Goal: Information Seeking & Learning: Find specific fact

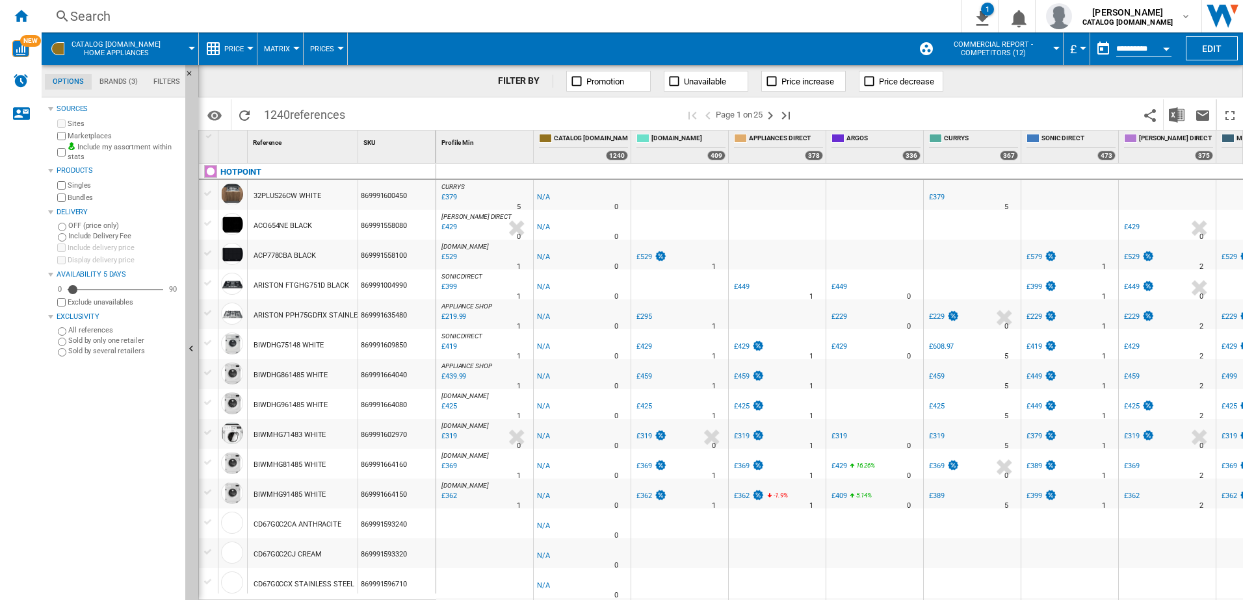
click at [96, 11] on div "Search" at bounding box center [498, 16] width 857 height 18
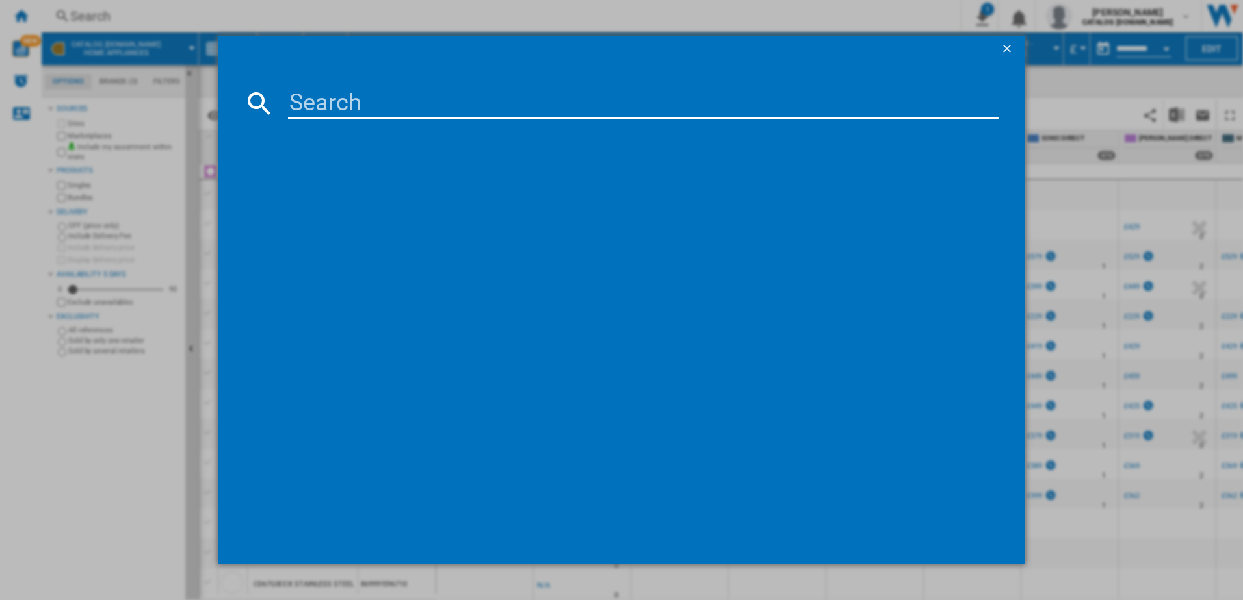
click at [329, 105] on input at bounding box center [644, 103] width 712 height 31
paste input "HO 455C B UK"
type input "HO 455C B"
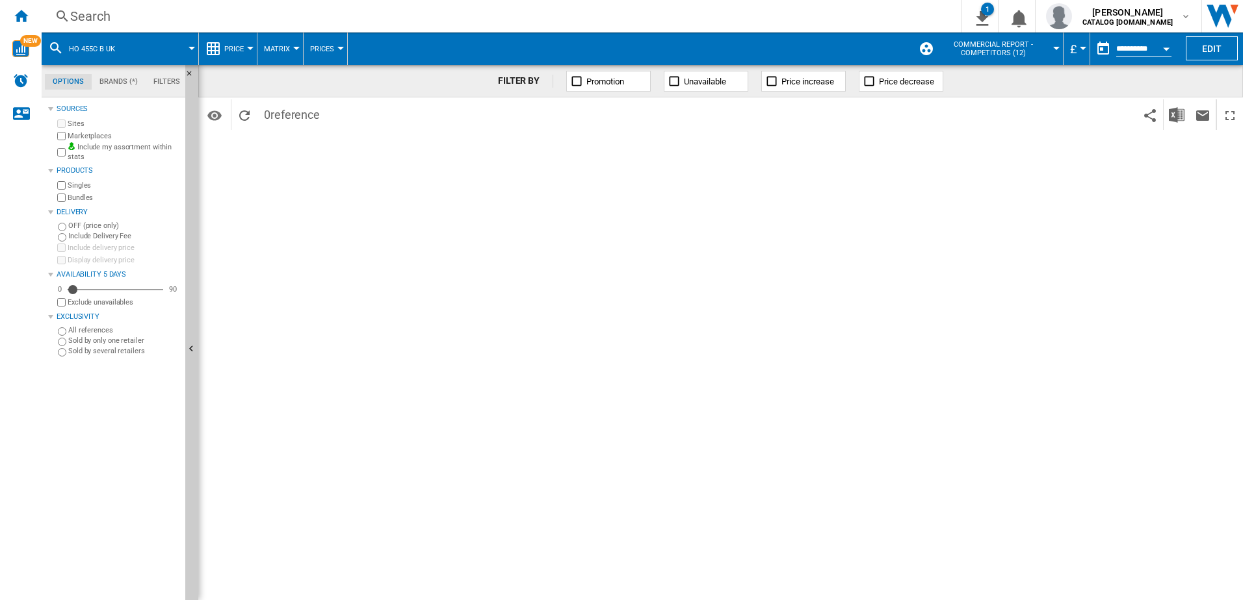
click at [118, 17] on div "Search" at bounding box center [498, 16] width 857 height 18
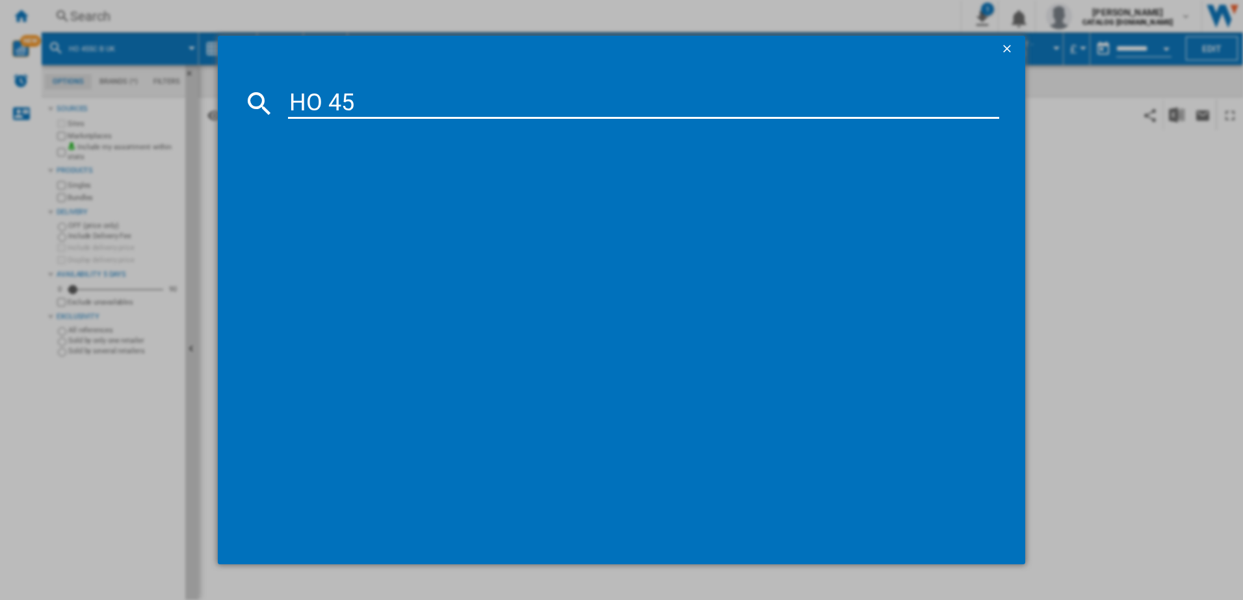
type input "HO 455"
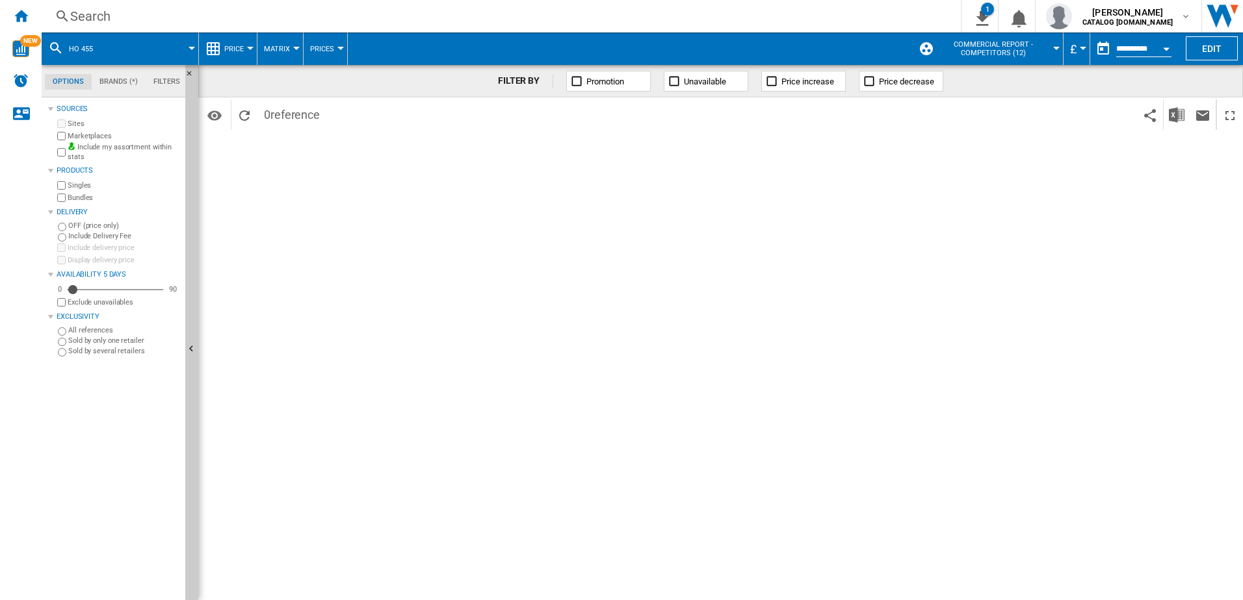
click at [110, 45] on div "HO 455" at bounding box center [120, 48] width 144 height 32
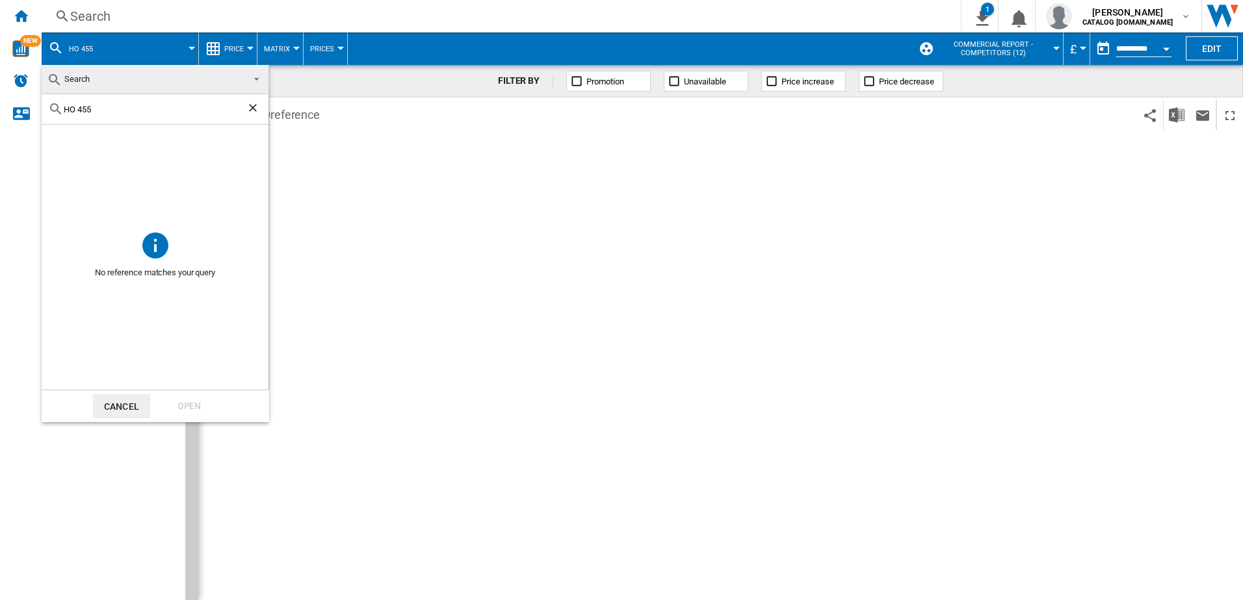
click at [77, 107] on input "HO 455" at bounding box center [155, 110] width 183 height 10
drag, startPoint x: 106, startPoint y: 107, endPoint x: 23, endPoint y: 100, distance: 82.8
click at [23, 100] on body "In order to access Insight, please log out and log in again OK NEW Search Searc…" at bounding box center [621, 300] width 1243 height 600
type input "HO455"
click at [251, 111] on ng-md-icon "Clear search" at bounding box center [254, 109] width 16 height 16
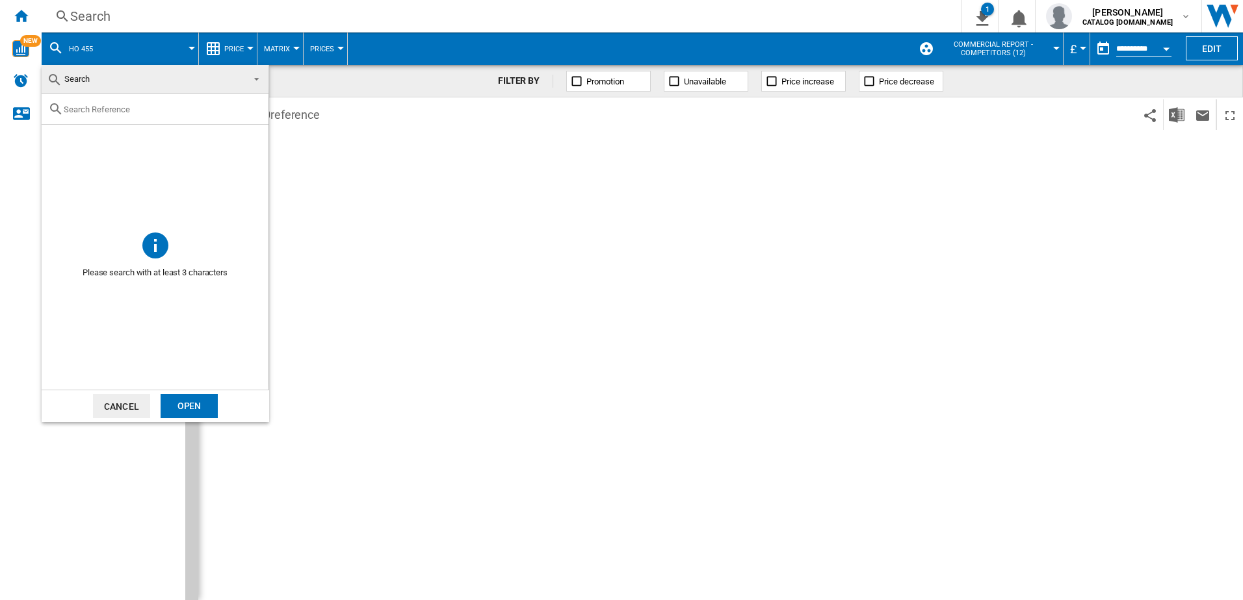
click at [346, 242] on md-backdrop at bounding box center [621, 300] width 1243 height 600
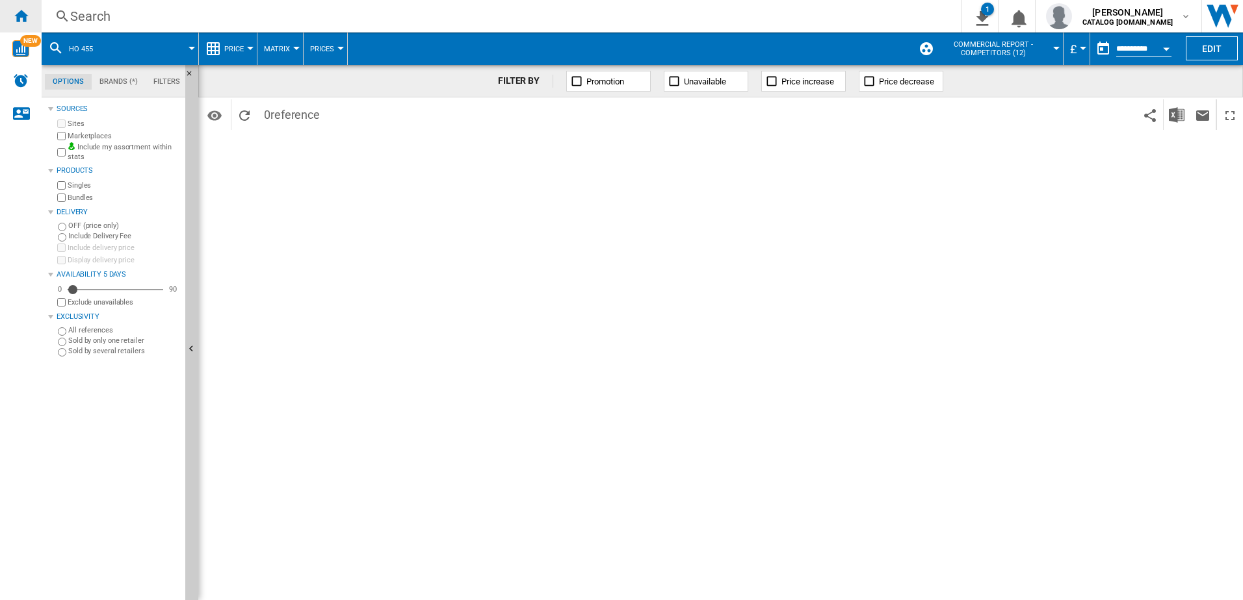
click at [20, 13] on ng-md-icon "Home" at bounding box center [21, 16] width 16 height 16
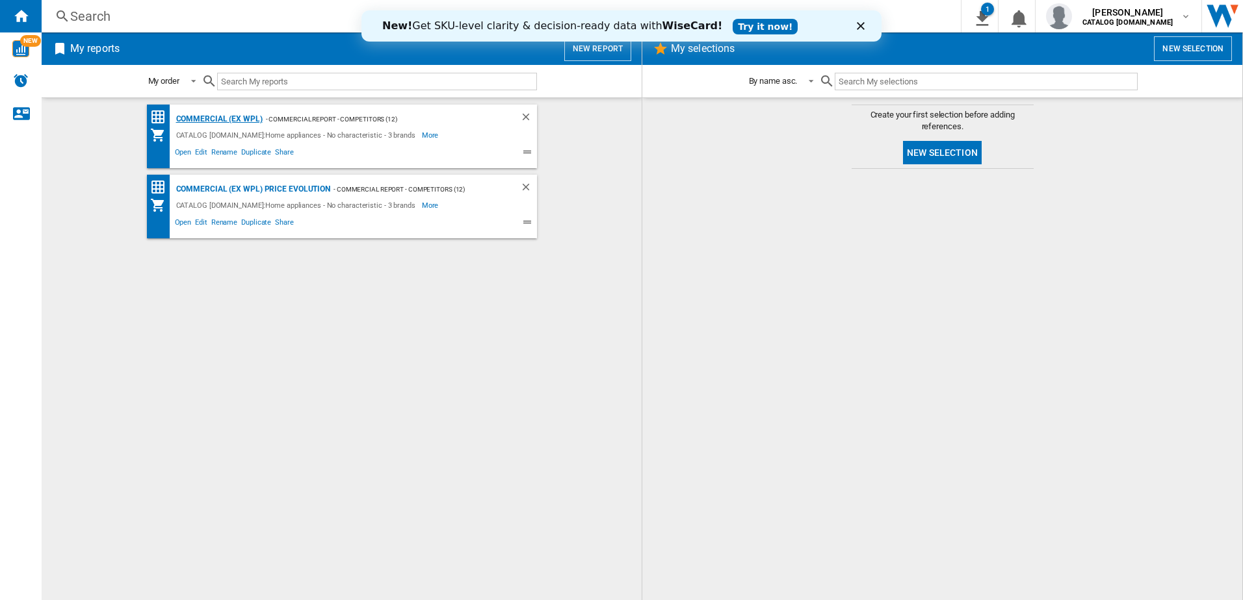
click at [214, 119] on div "Commercial (ex WPL)" at bounding box center [218, 119] width 90 height 16
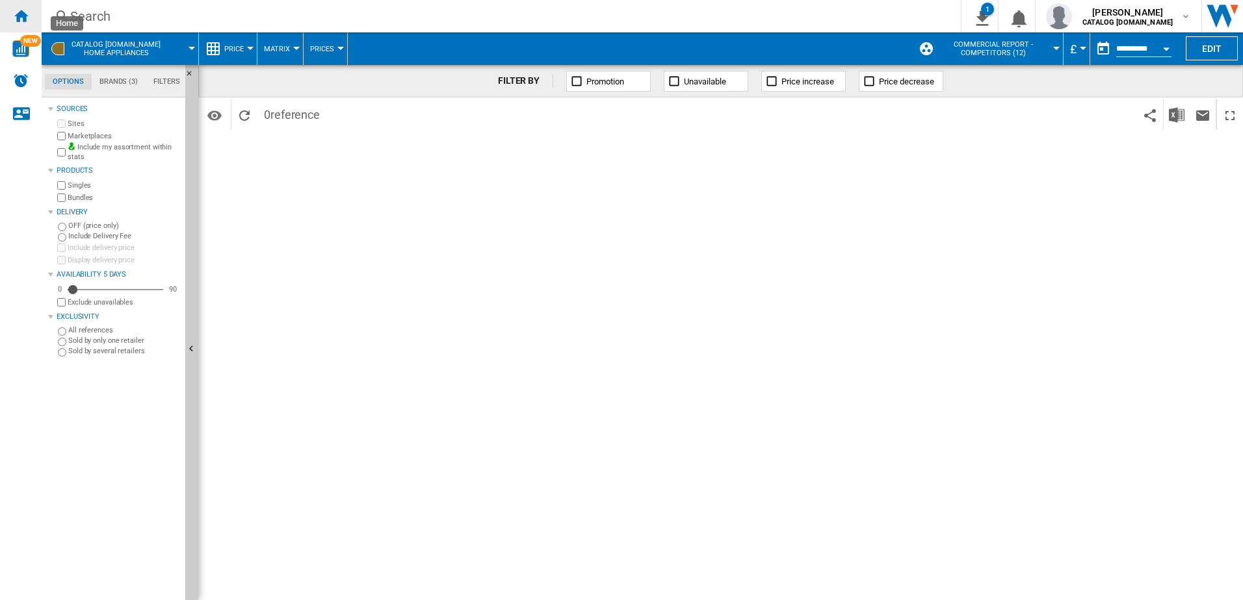
click at [19, 17] on ng-md-icon "Home" at bounding box center [21, 16] width 16 height 16
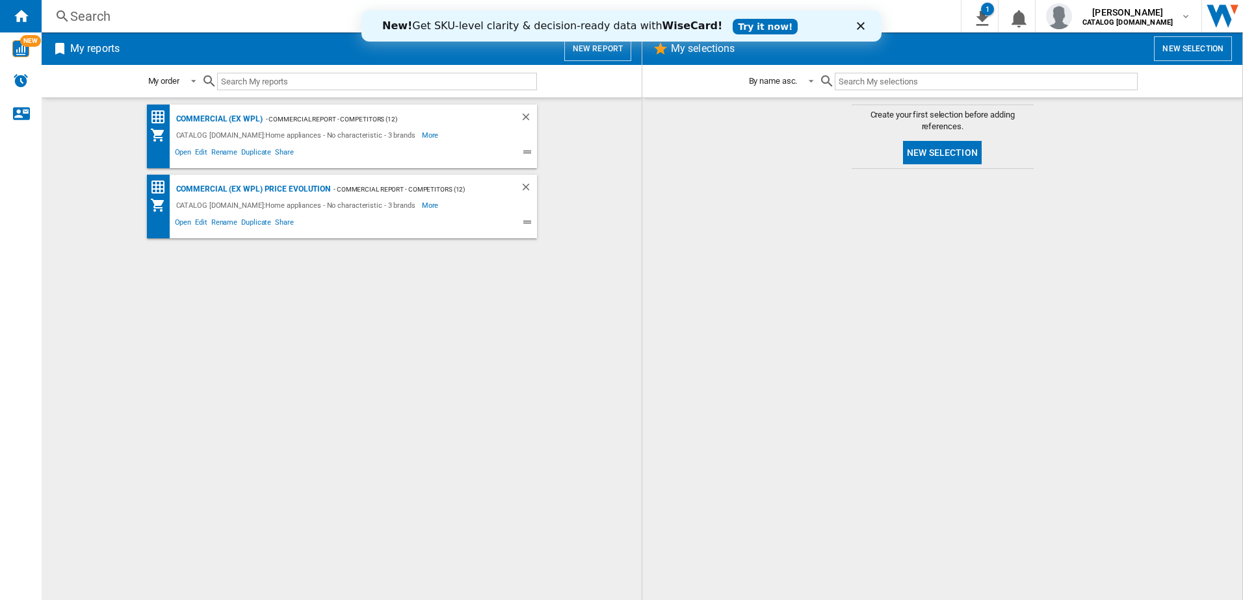
click at [732, 29] on link "Try it now!" at bounding box center [764, 27] width 65 height 16
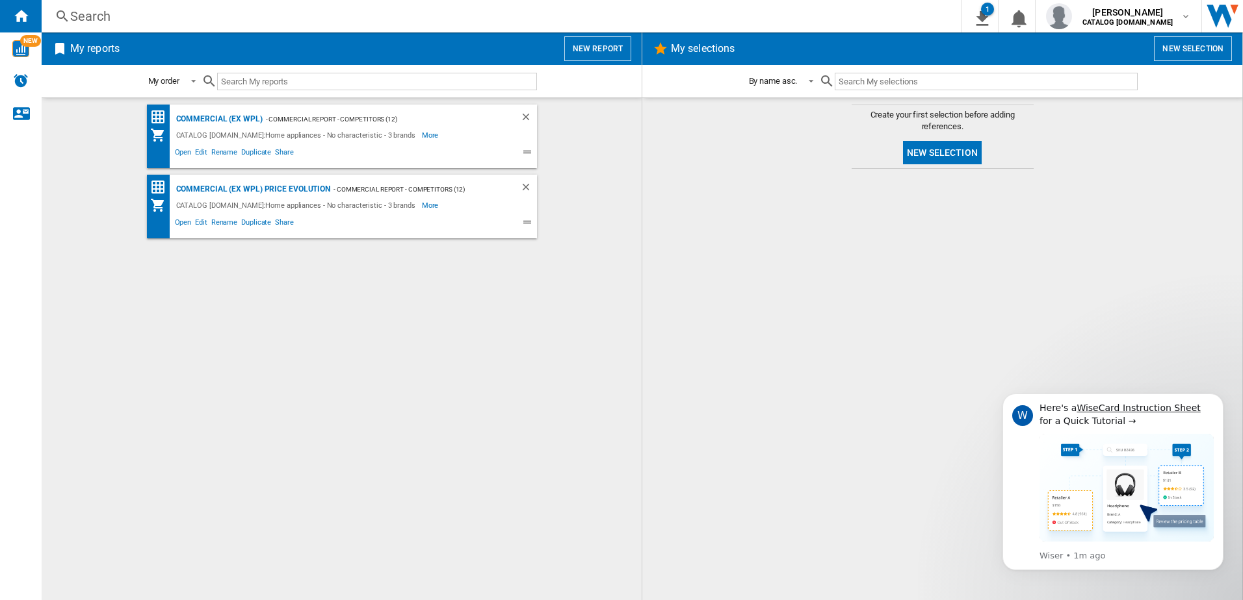
click at [103, 15] on div "Search" at bounding box center [498, 16] width 857 height 18
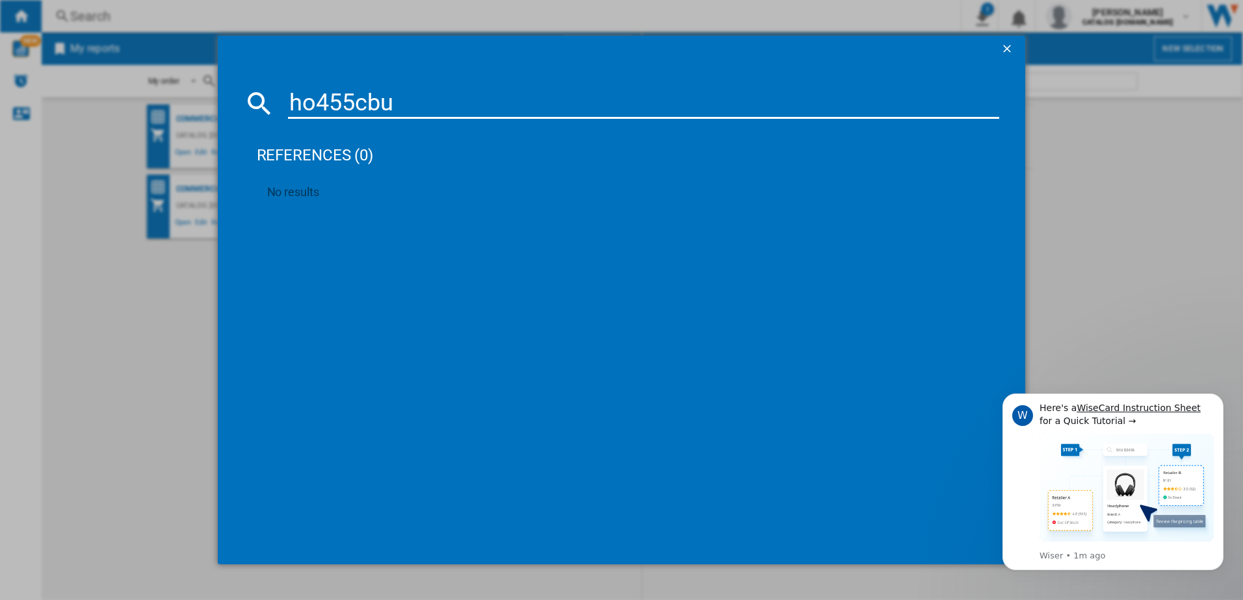
type input "ho455cbuk"
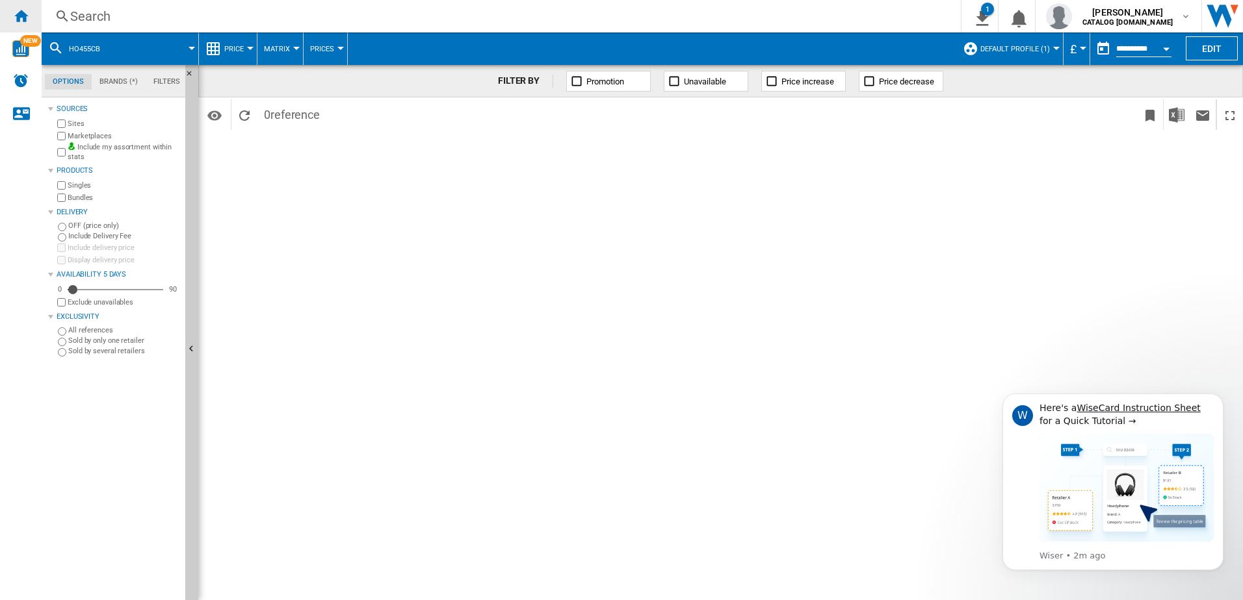
click at [17, 15] on ng-md-icon "Home" at bounding box center [21, 16] width 16 height 16
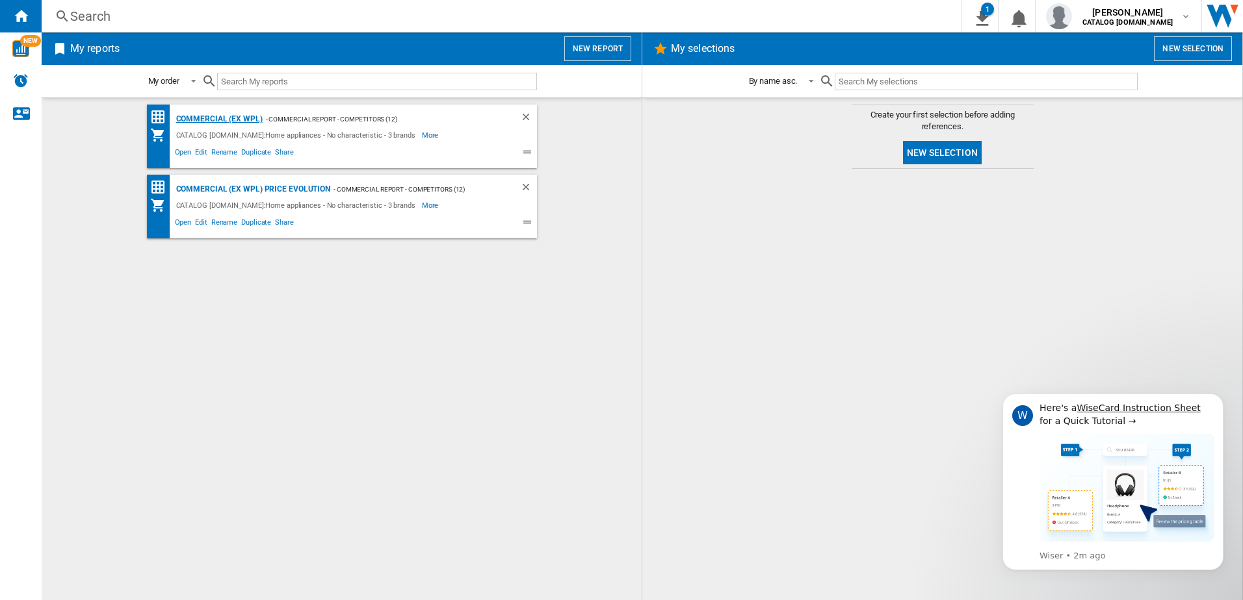
click at [218, 120] on div "Commercial (ex WPL)" at bounding box center [218, 119] width 90 height 16
click at [205, 117] on div "Commercial (ex WPL)" at bounding box center [218, 119] width 90 height 16
click at [992, 400] on icon "Dismiss notification" at bounding box center [1219, 397] width 7 height 7
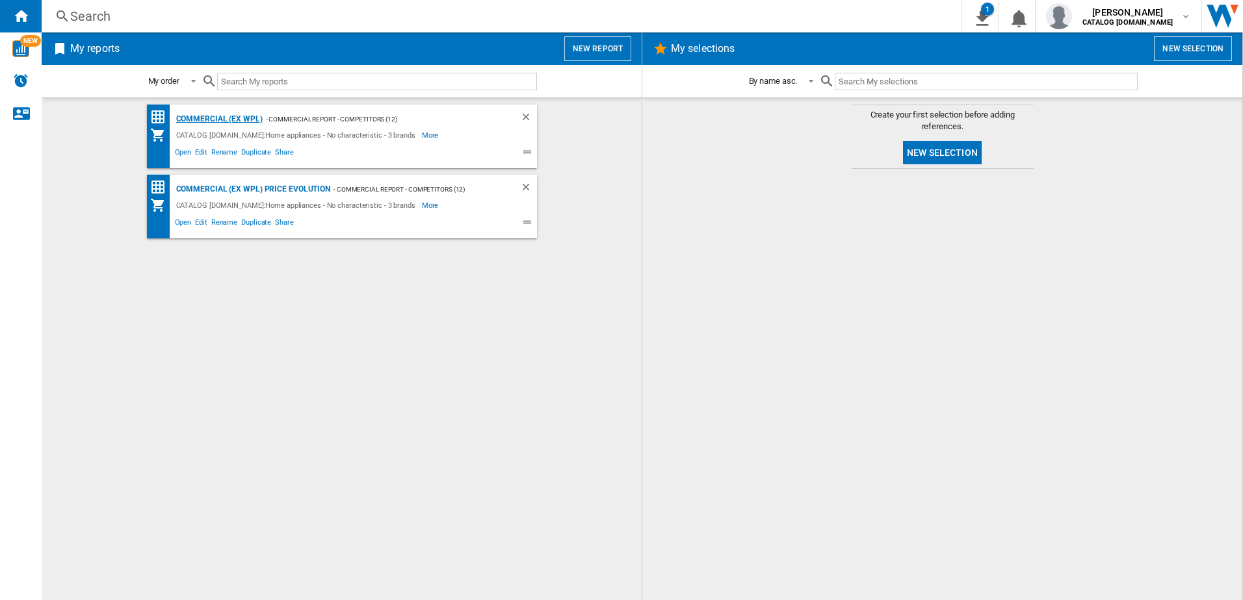
click at [218, 120] on div "Commercial (ex WPL)" at bounding box center [218, 119] width 90 height 16
click at [629, 194] on md-content "Commercial (ex WPL) - Commercial Report - Competitors (12) CATALOG BEKO.UK:Home…" at bounding box center [342, 348] width 600 height 503
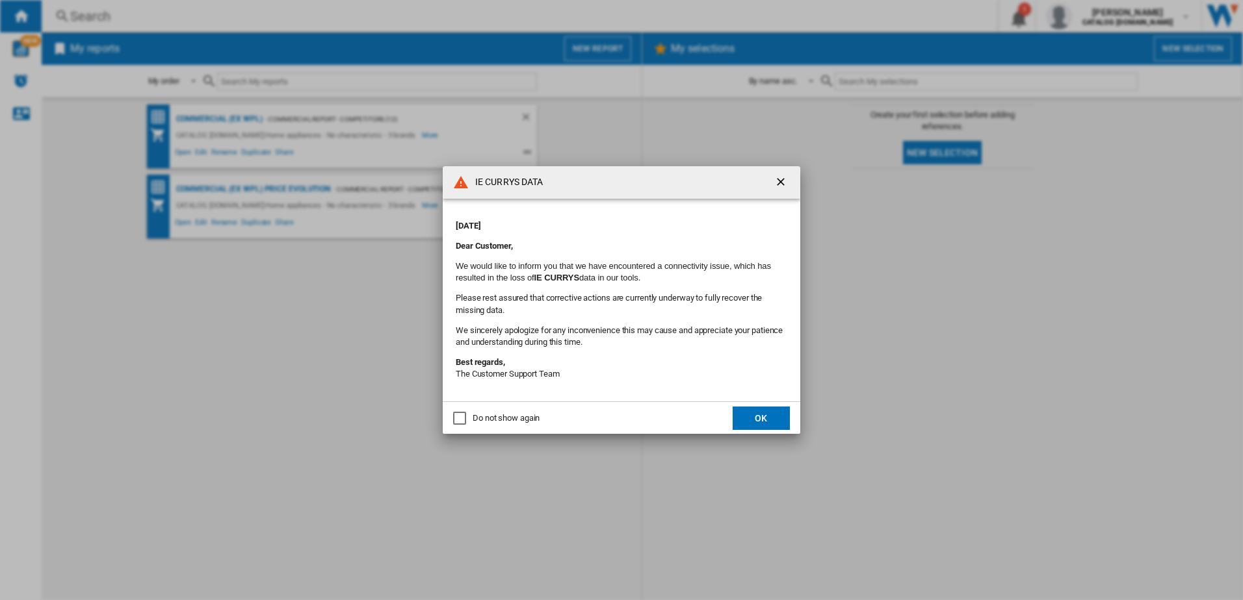
drag, startPoint x: 457, startPoint y: 413, endPoint x: 462, endPoint y: 421, distance: 9.4
click at [457, 413] on div "Do not show again" at bounding box center [459, 418] width 13 height 13
click at [760, 418] on button "OK" at bounding box center [760, 418] width 57 height 23
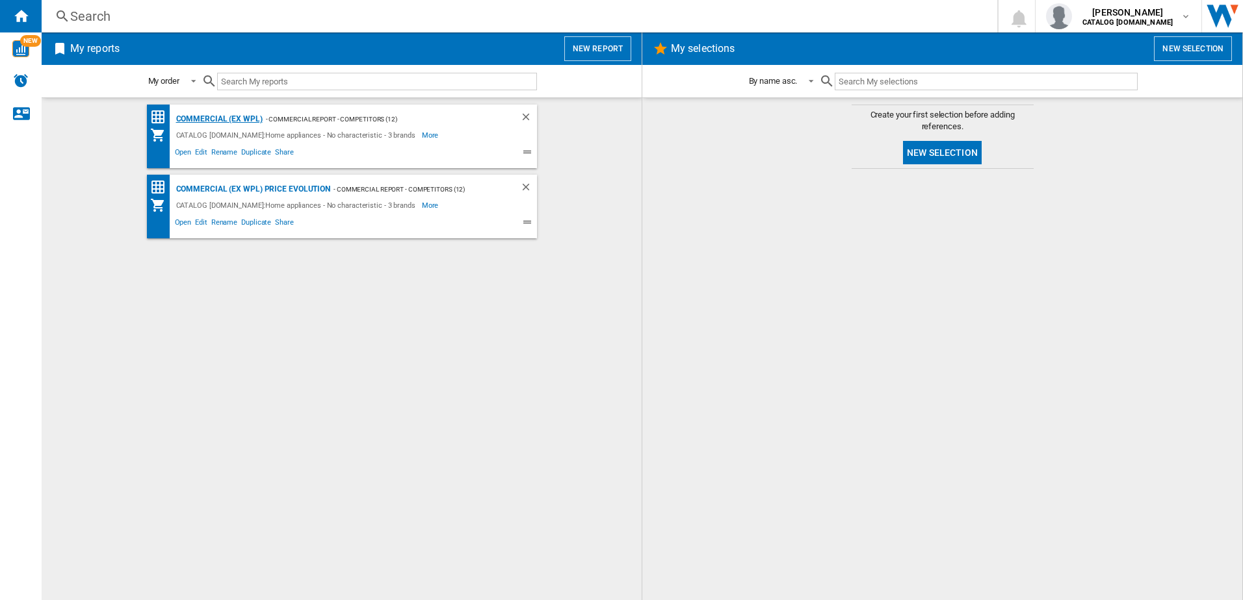
click at [203, 114] on div "Commercial (ex WPL)" at bounding box center [218, 119] width 90 height 16
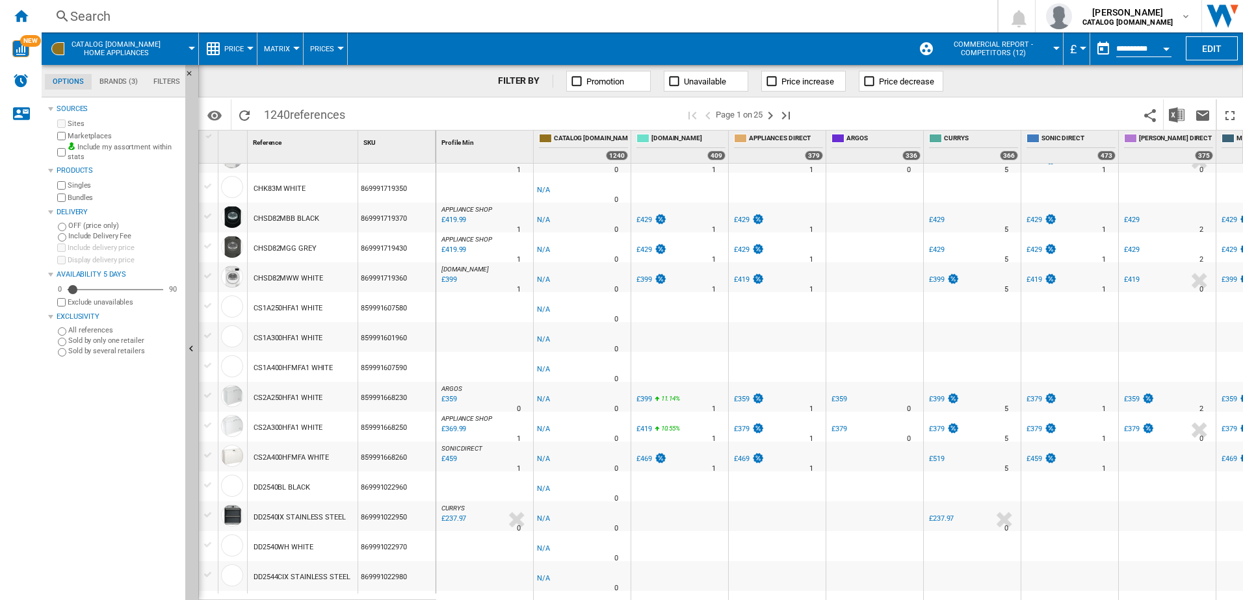
scroll to position [1081, 0]
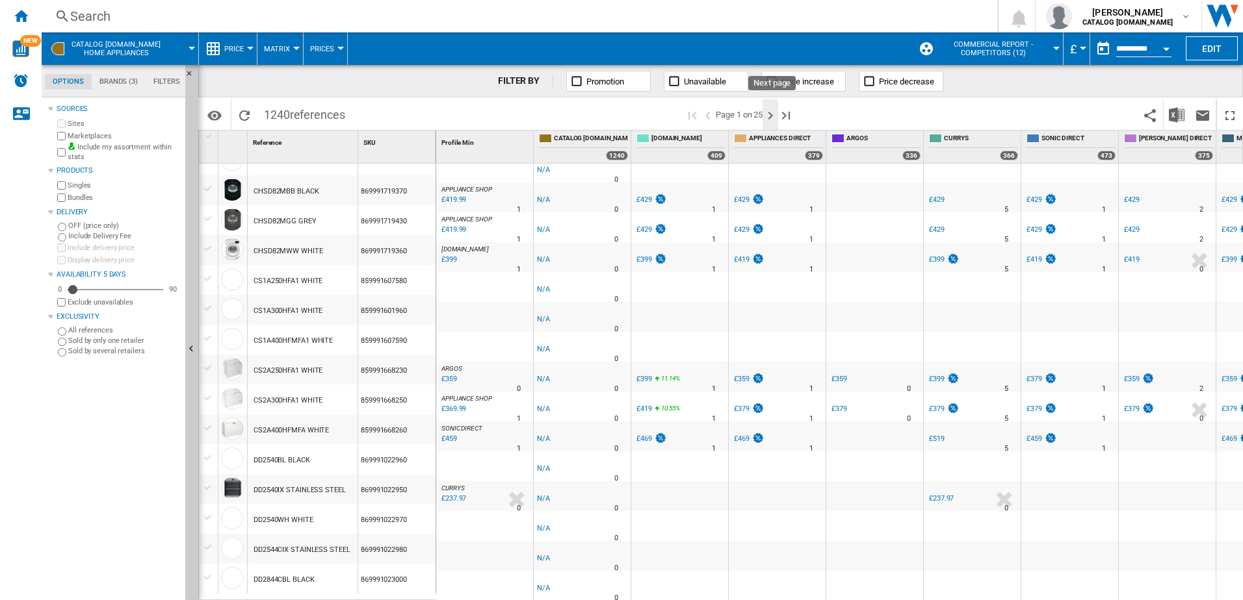
click at [769, 113] on ng-md-icon "Next page" at bounding box center [770, 116] width 16 height 16
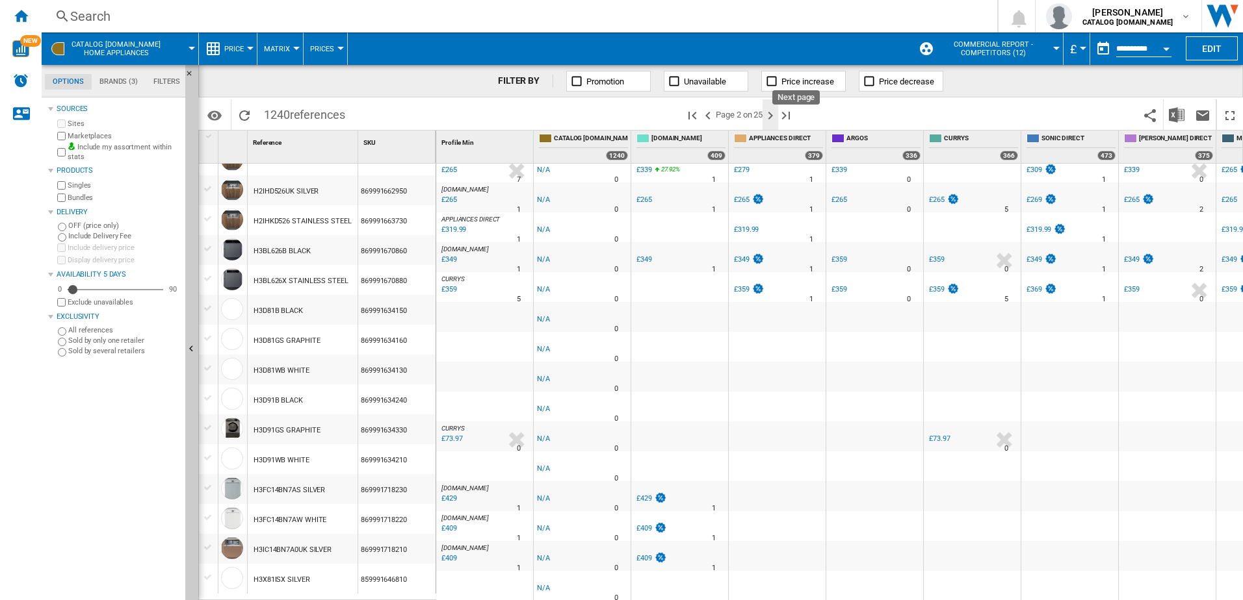
click at [769, 117] on ng-md-icon "Next page" at bounding box center [770, 116] width 16 height 16
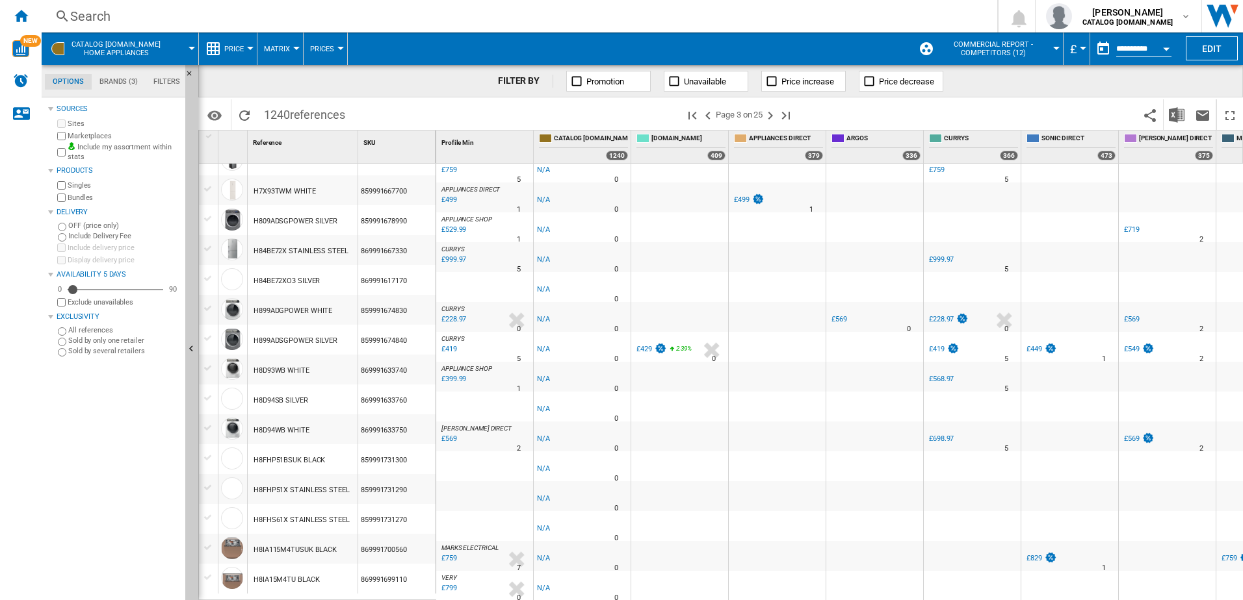
click at [95, 18] on div "Search" at bounding box center [516, 16] width 893 height 18
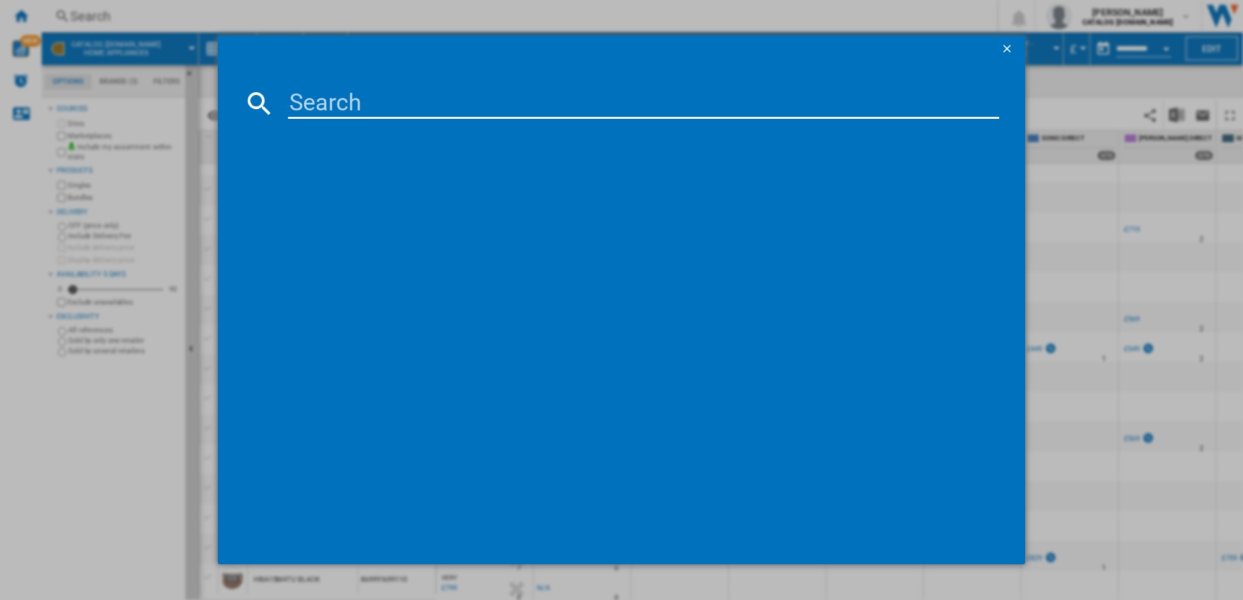
click at [332, 98] on input at bounding box center [644, 103] width 712 height 31
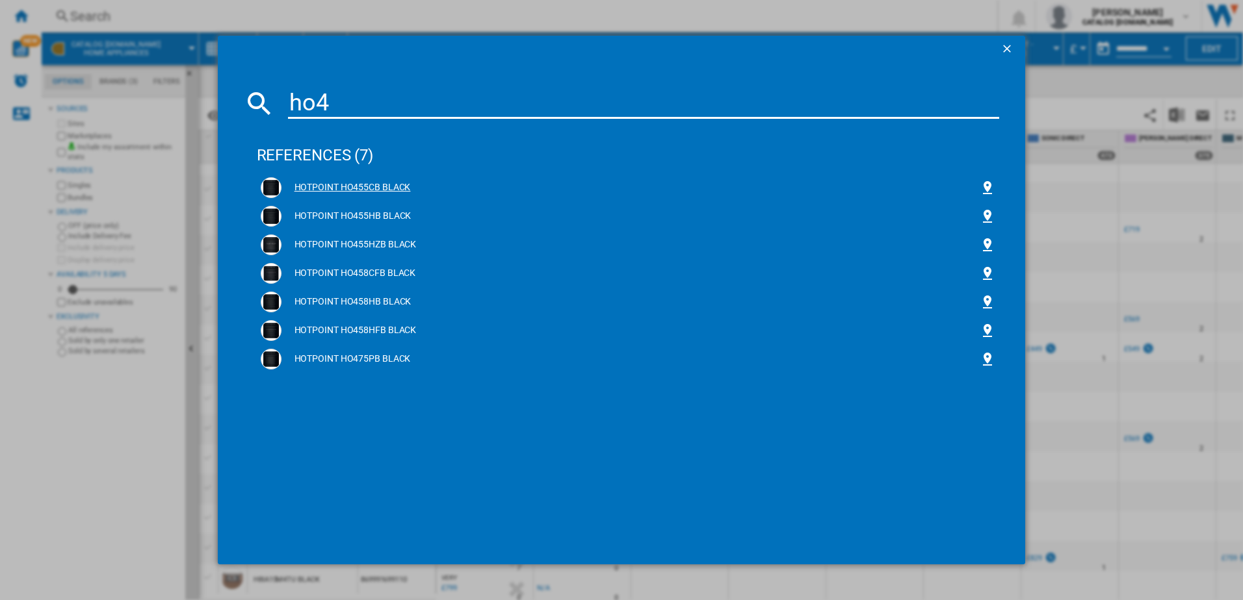
type input "ho4"
click at [358, 185] on div "HOTPOINT HO455CB BLACK" at bounding box center [630, 187] width 699 height 13
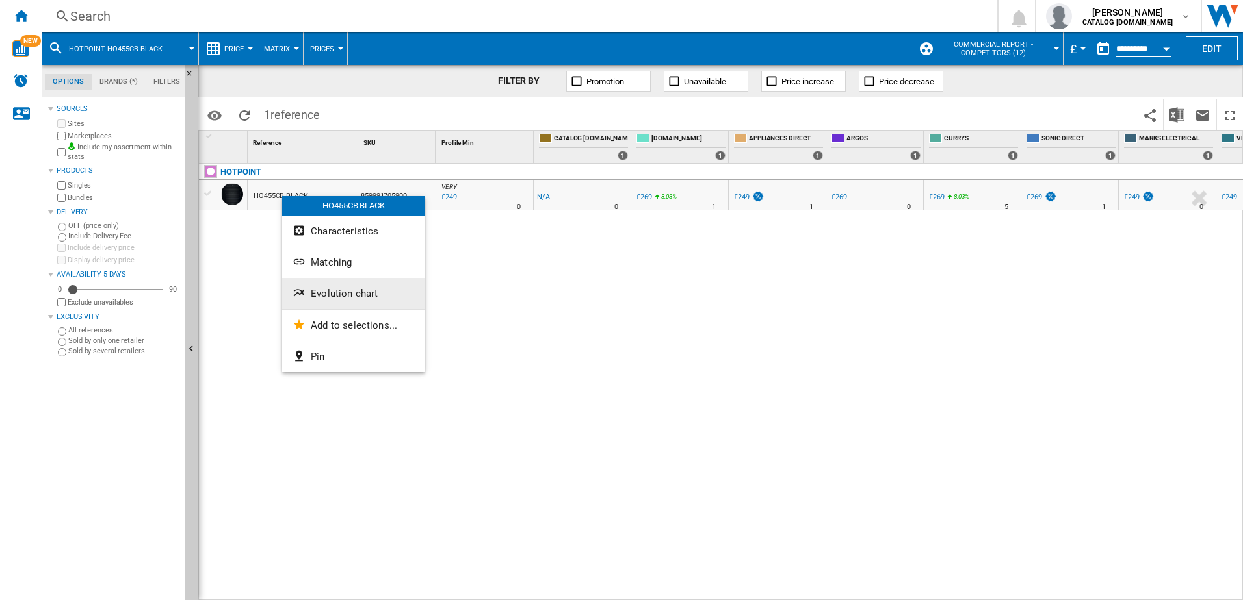
click at [329, 294] on span "Evolution chart" at bounding box center [344, 294] width 67 height 12
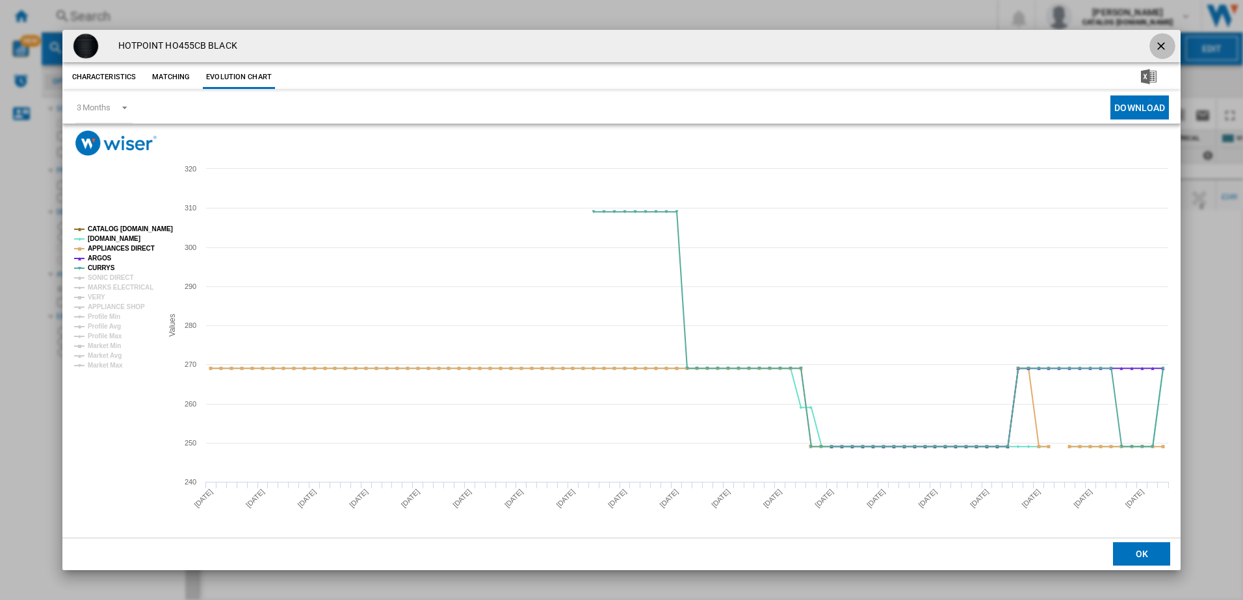
click at [1159, 48] on ng-md-icon "getI18NText('BUTTONS.CLOSE_DIALOG')" at bounding box center [1162, 48] width 16 height 16
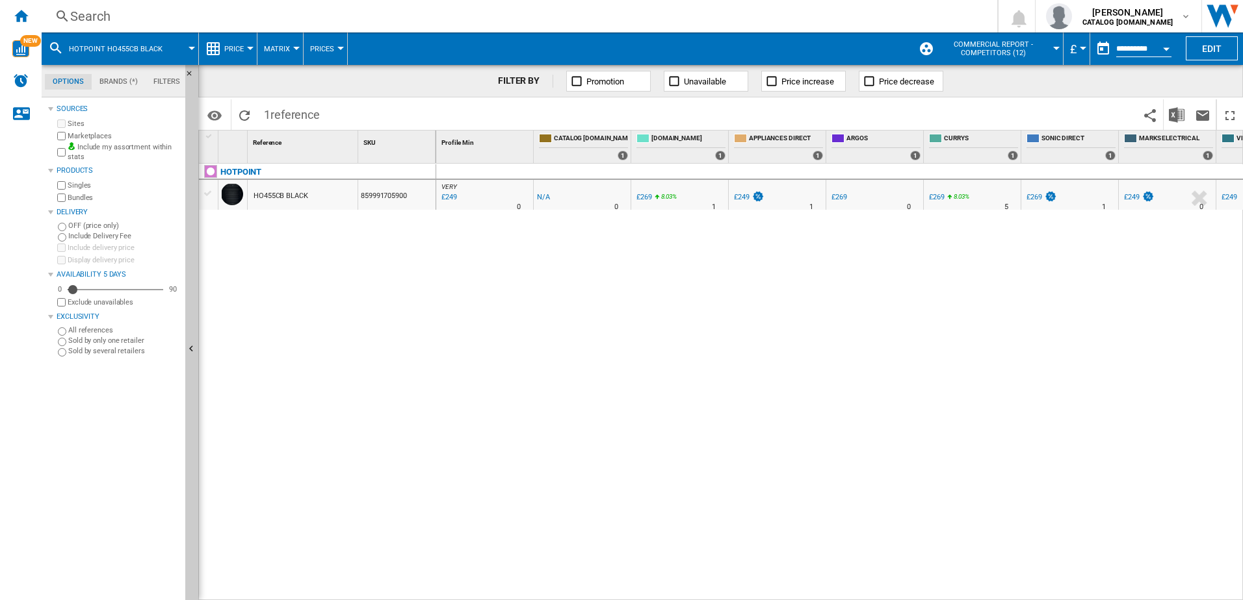
click at [99, 14] on div "Search" at bounding box center [516, 16] width 893 height 18
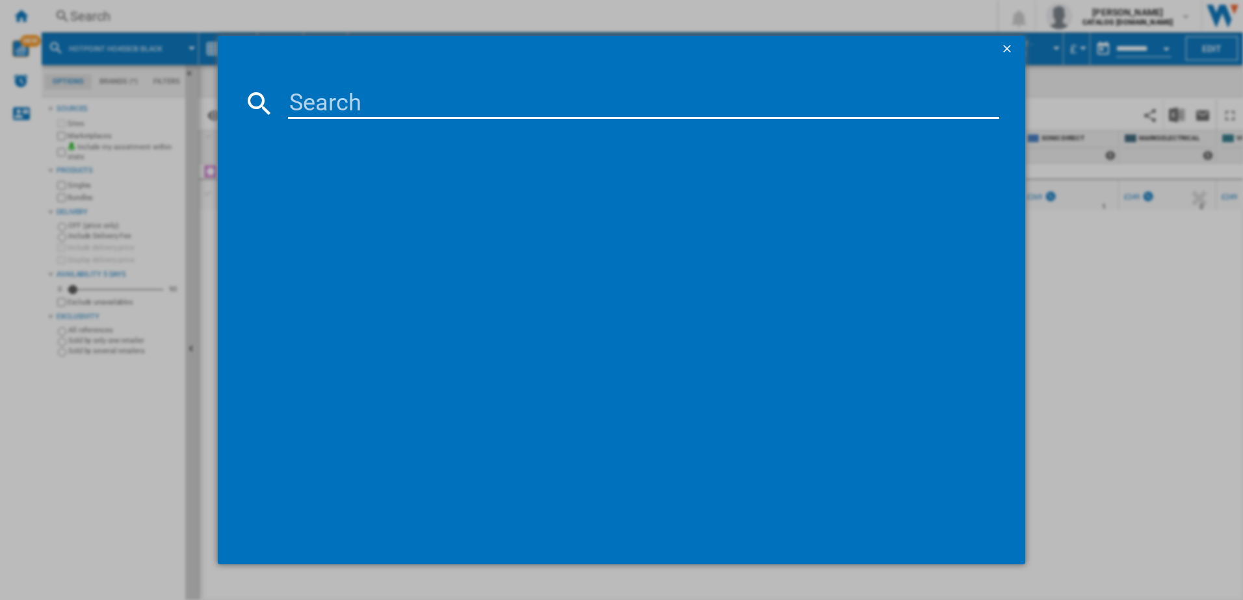
click at [338, 104] on input at bounding box center [644, 103] width 712 height 31
type input "HOI68PT1SB"
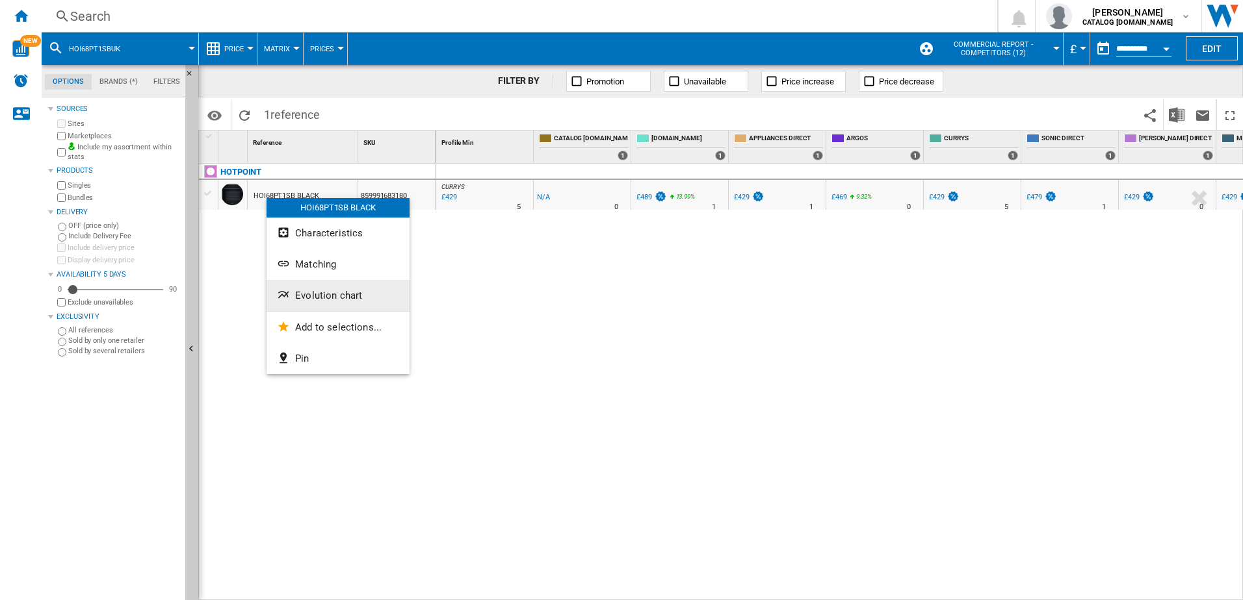
click at [329, 288] on button "Evolution chart" at bounding box center [337, 295] width 143 height 31
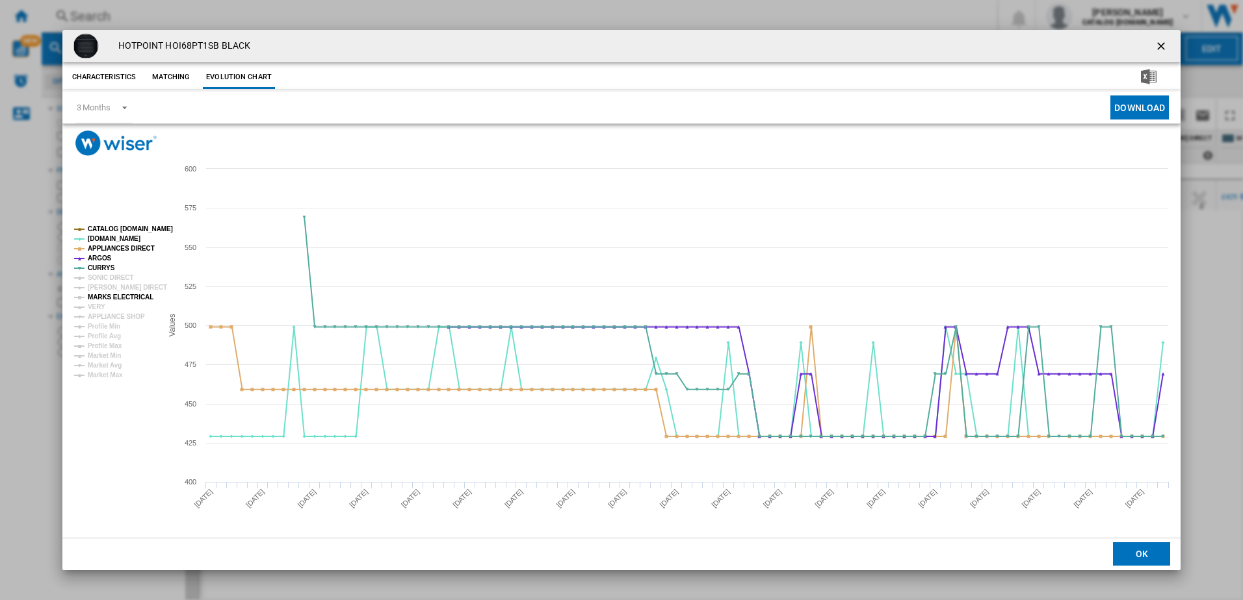
click at [110, 295] on tspan "MARKS ELECTRICAL" at bounding box center [121, 297] width 66 height 7
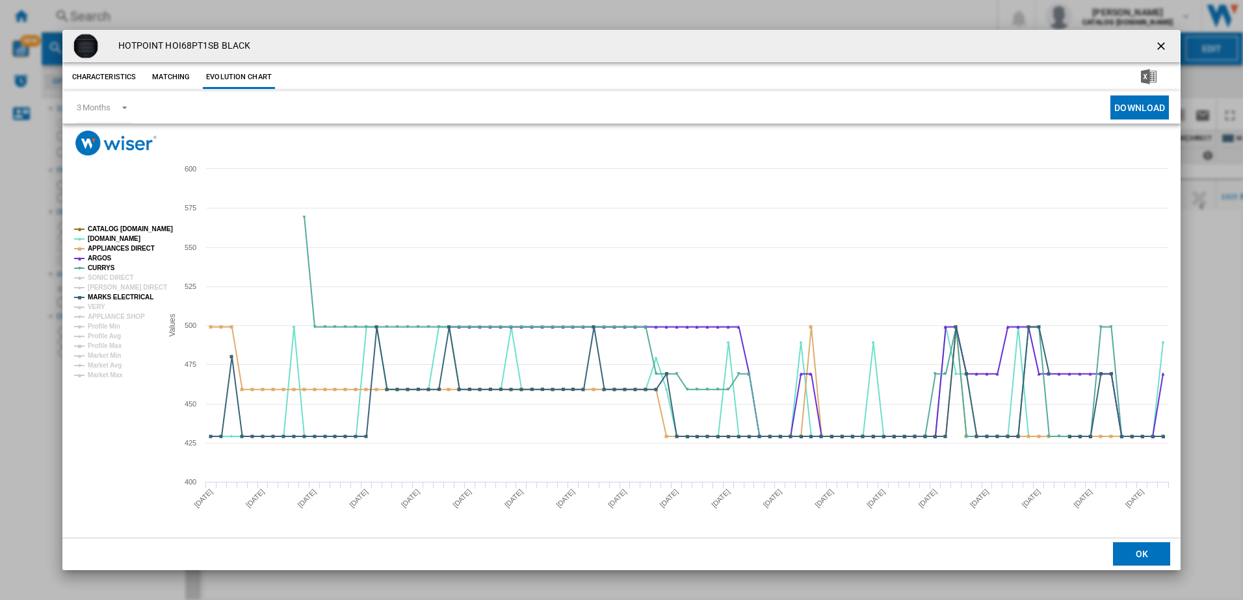
click at [1160, 44] on ng-md-icon "getI18NText('BUTTONS.CLOSE_DIALOG')" at bounding box center [1162, 48] width 16 height 16
